Goal: Find specific page/section: Find specific page/section

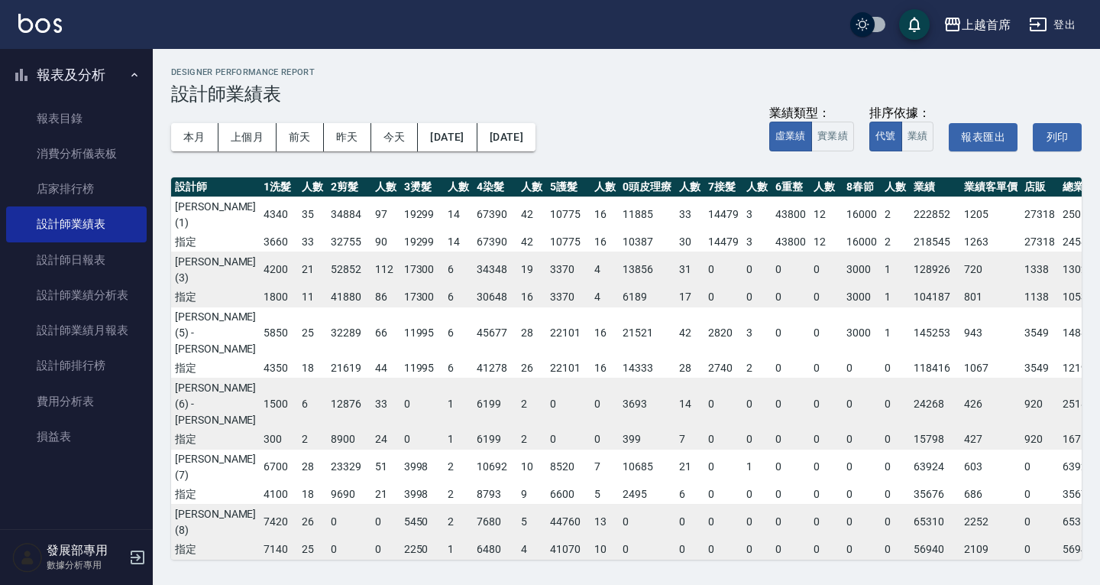
scroll to position [428, 98]
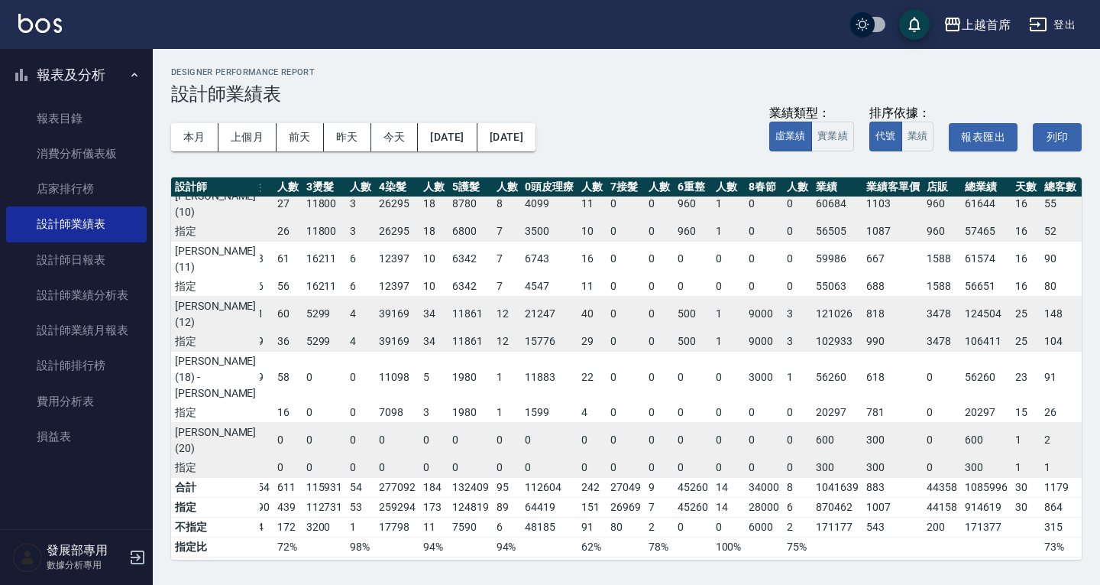
click at [980, 20] on div "上越首席" at bounding box center [986, 24] width 49 height 19
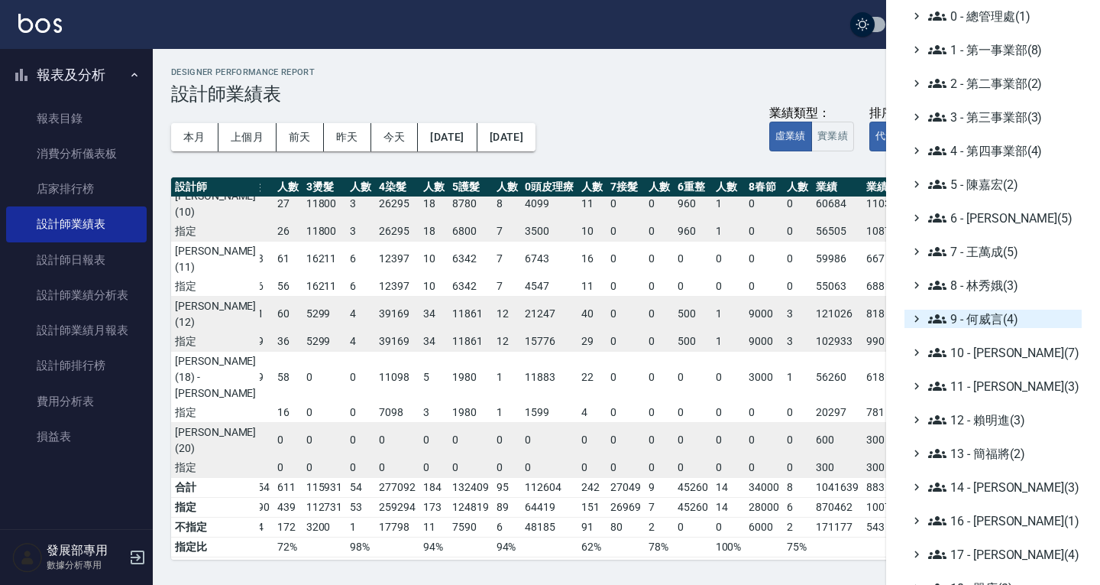
scroll to position [70, 0]
click at [987, 311] on span "9 - 何威言(4)" at bounding box center [1002, 319] width 147 height 18
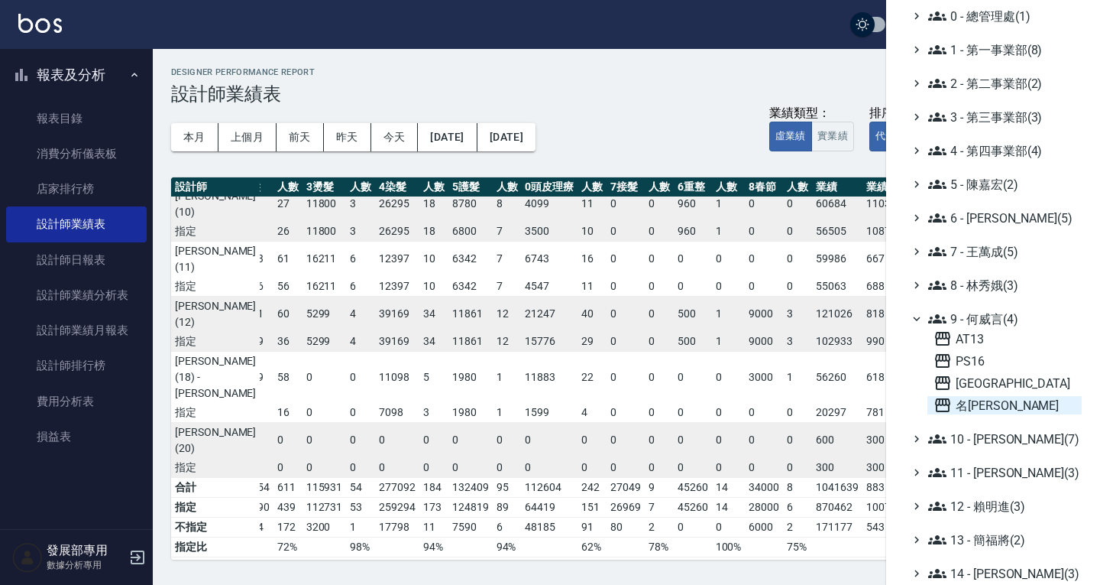
click at [991, 399] on span "名[PERSON_NAME]" at bounding box center [1005, 405] width 142 height 18
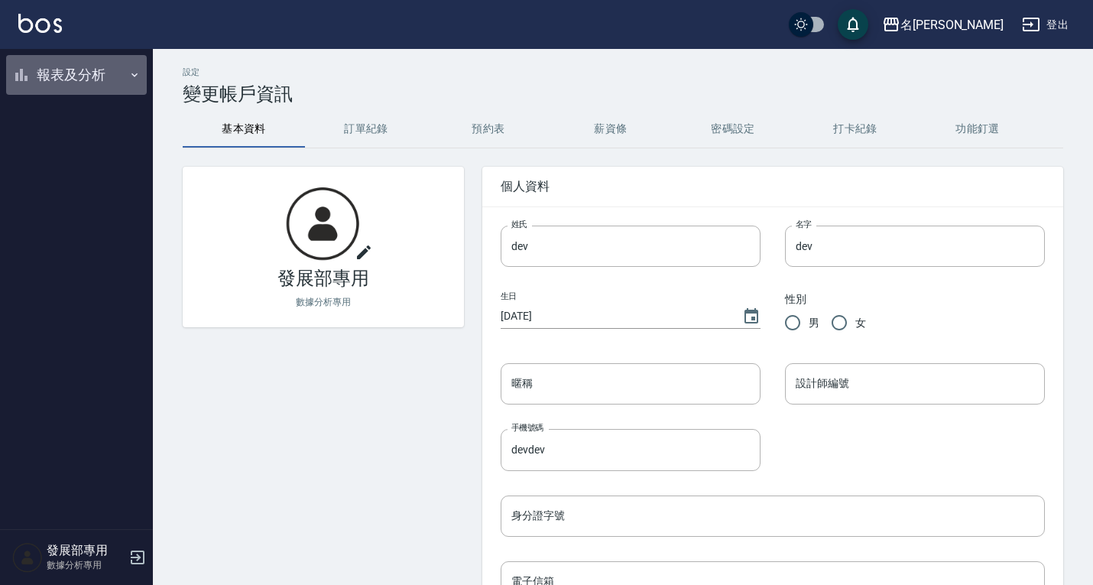
click at [120, 64] on button "報表及分析" at bounding box center [76, 75] width 141 height 40
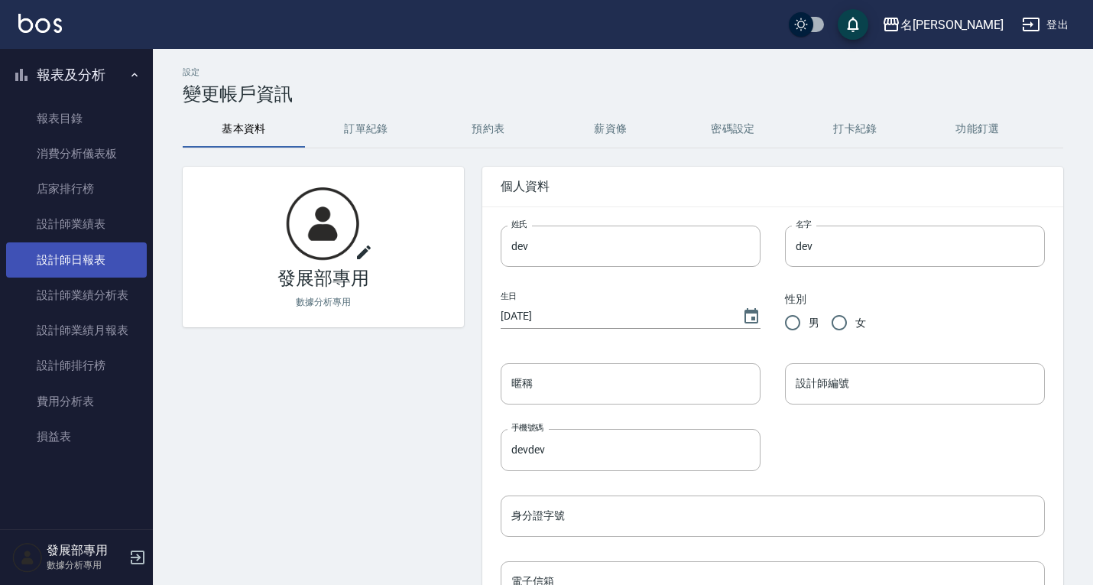
click at [81, 268] on link "設計師日報表" at bounding box center [76, 259] width 141 height 35
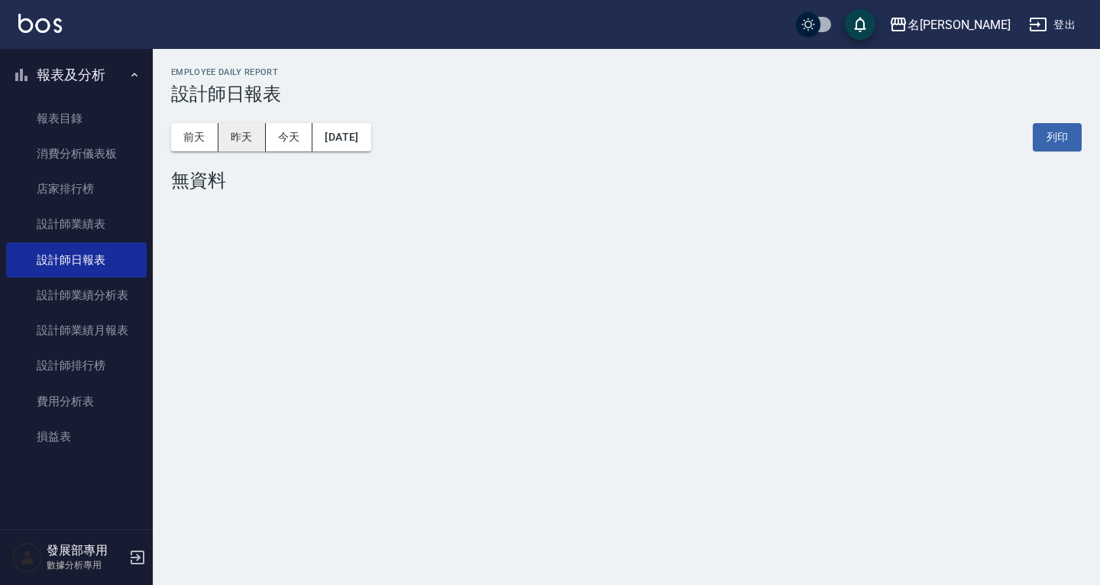
click at [242, 135] on button "昨天" at bounding box center [242, 137] width 47 height 28
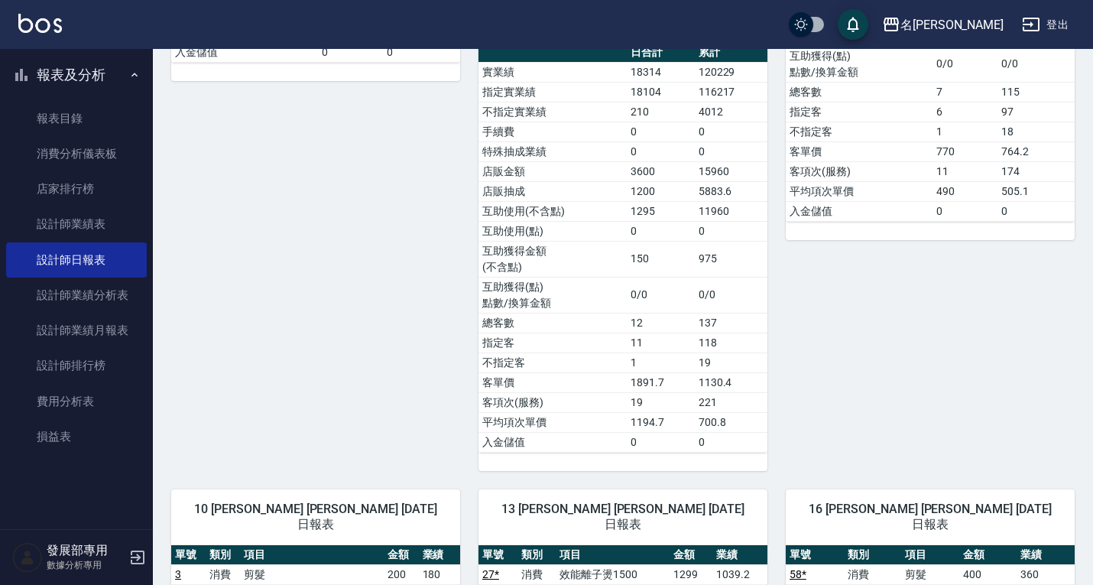
scroll to position [1681, 0]
